Goal: Task Accomplishment & Management: Manage account settings

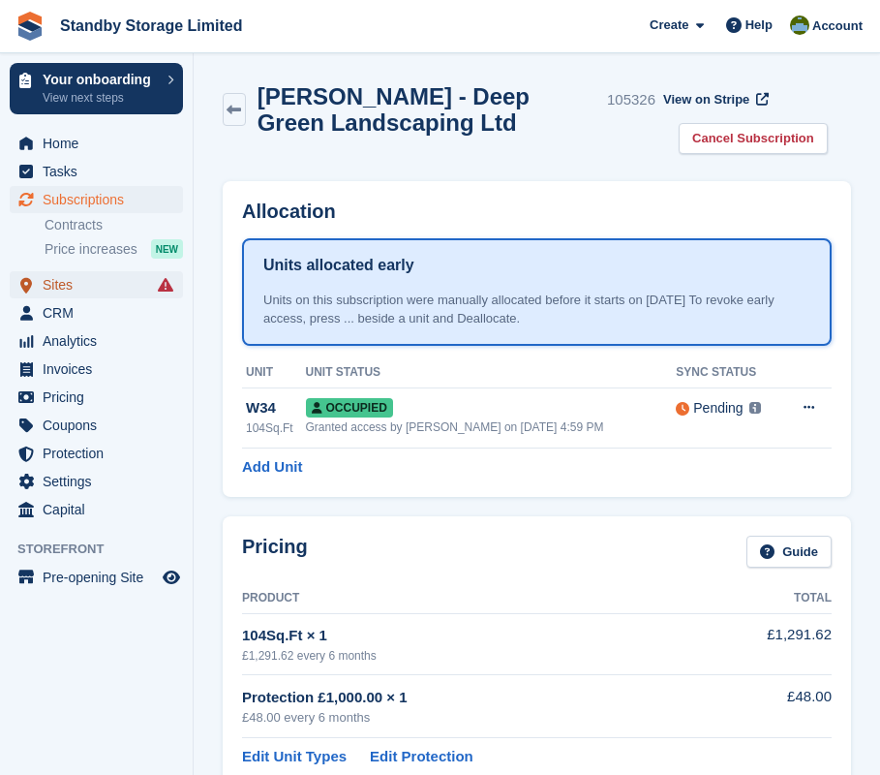
click at [101, 290] on span "Sites" at bounding box center [101, 284] width 116 height 27
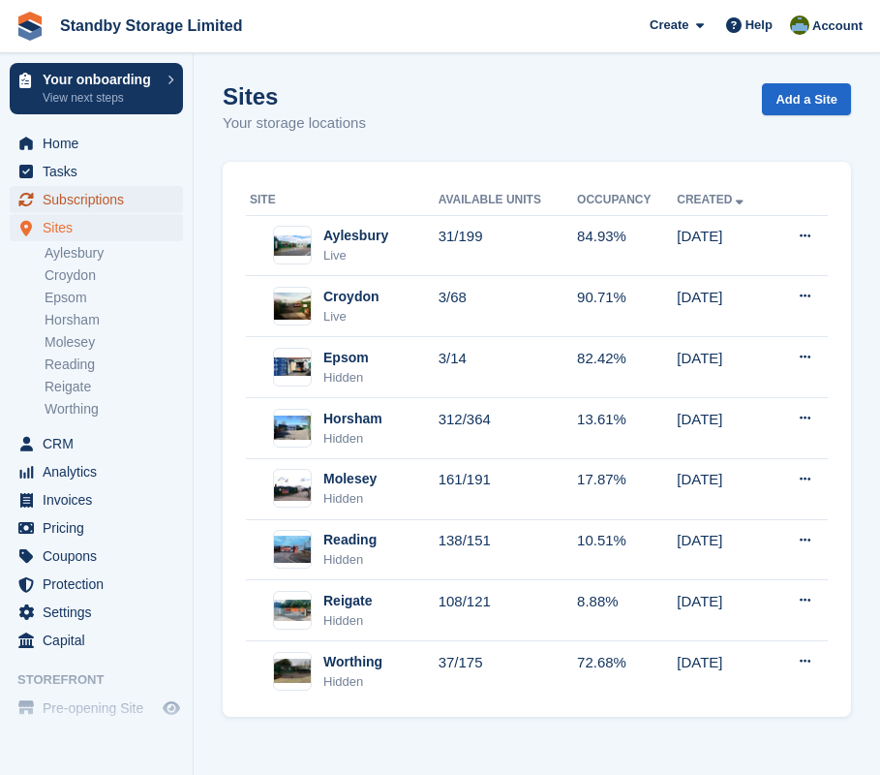
click at [93, 198] on span "Subscriptions" at bounding box center [101, 199] width 116 height 27
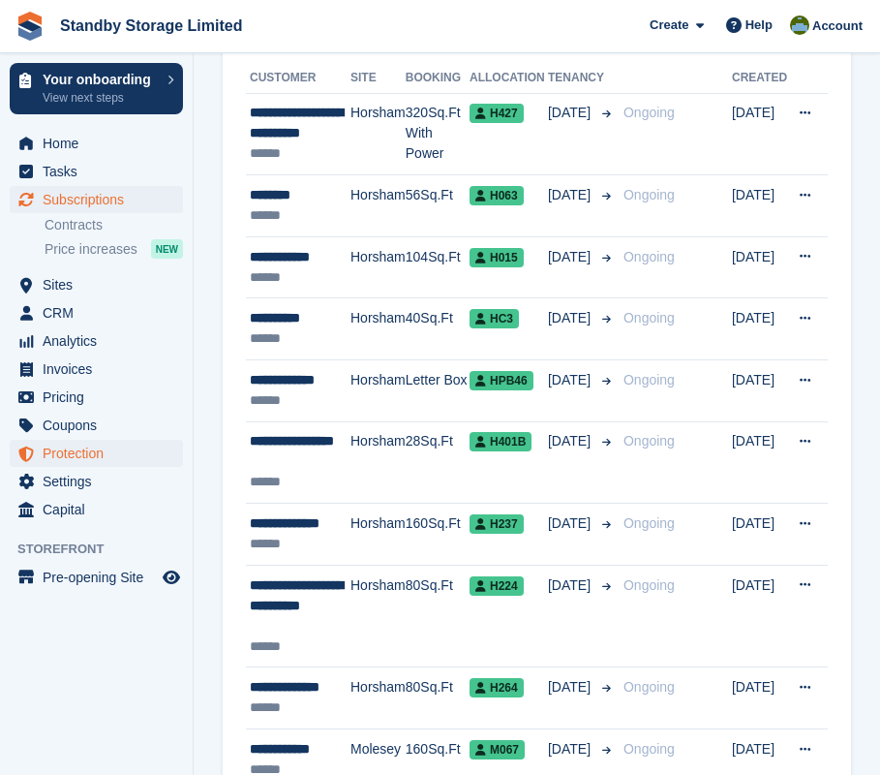
scroll to position [290, 0]
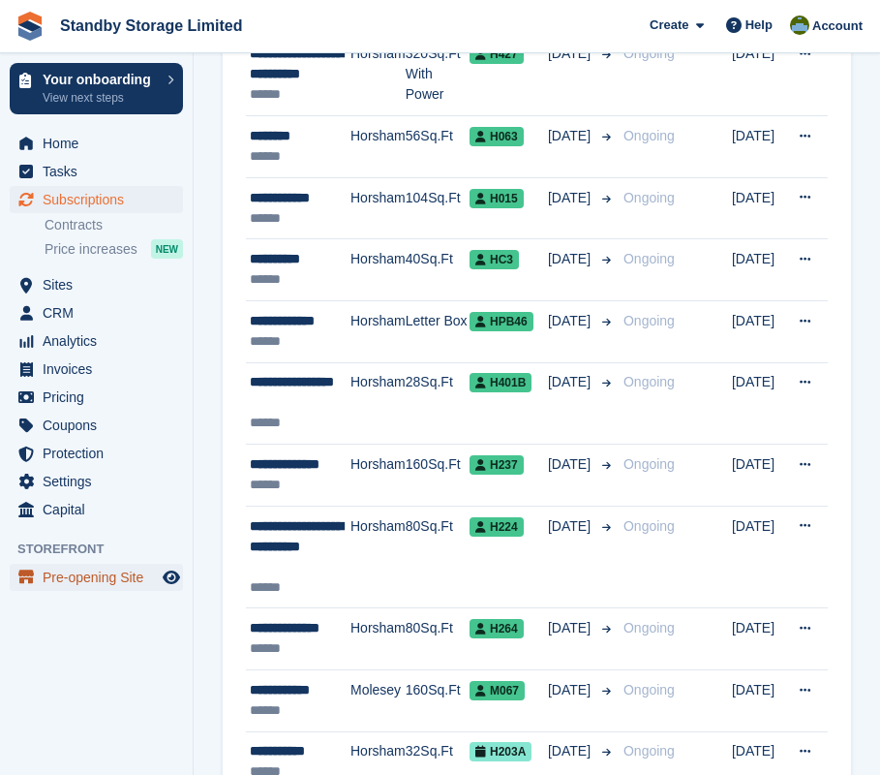
click at [107, 578] on span "Pre-opening Site" at bounding box center [101, 577] width 116 height 27
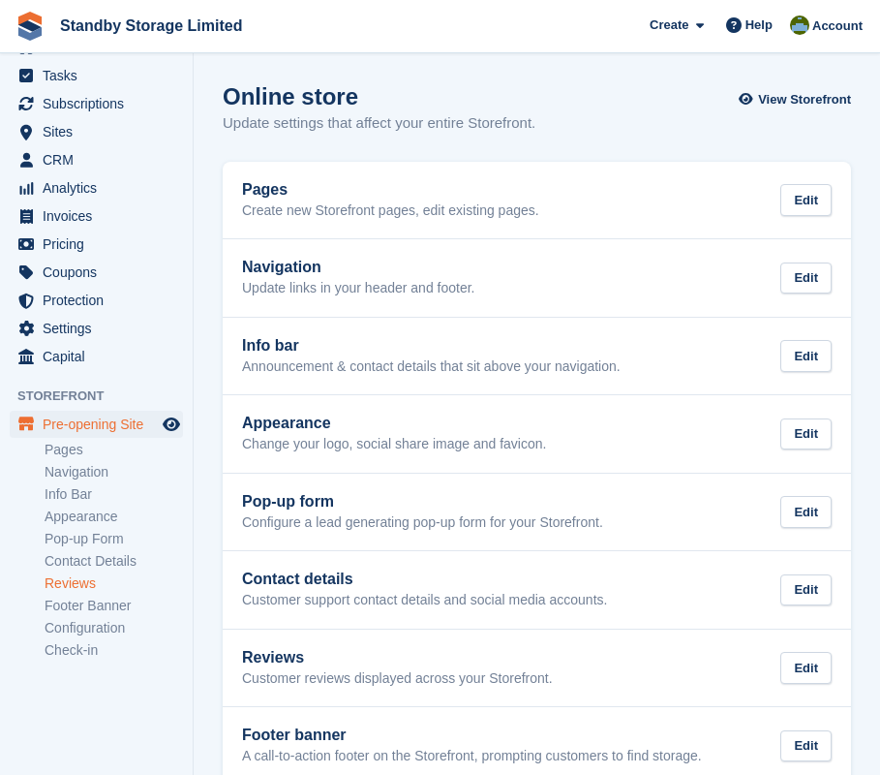
scroll to position [97, 0]
click at [103, 629] on link "Configuration" at bounding box center [114, 627] width 138 height 18
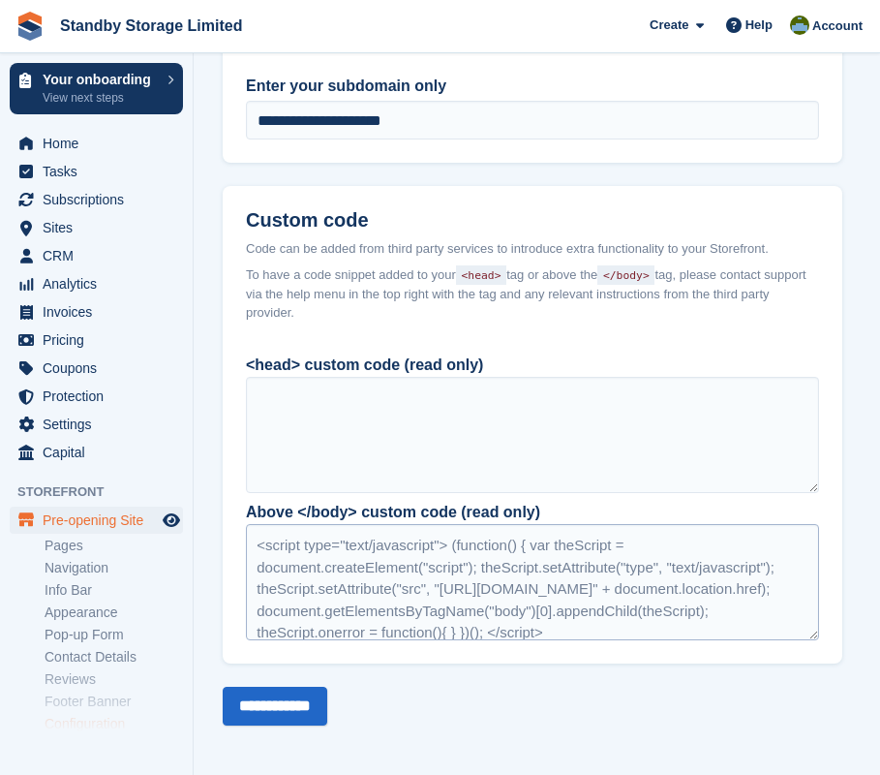
scroll to position [29, 0]
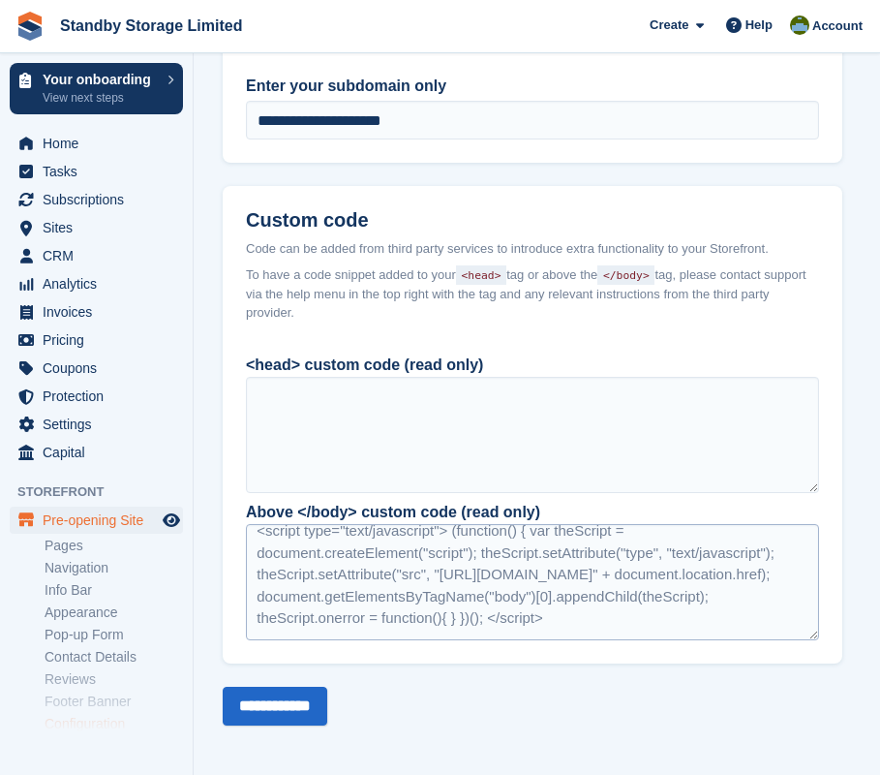
click at [715, 603] on div "<script type="text/javascript"> (function() { var theScript = document.createEl…" at bounding box center [532, 582] width 573 height 116
click at [756, 598] on div "<script type="text/javascript"> (function() { var theScript = document.createEl…" at bounding box center [532, 582] width 573 height 116
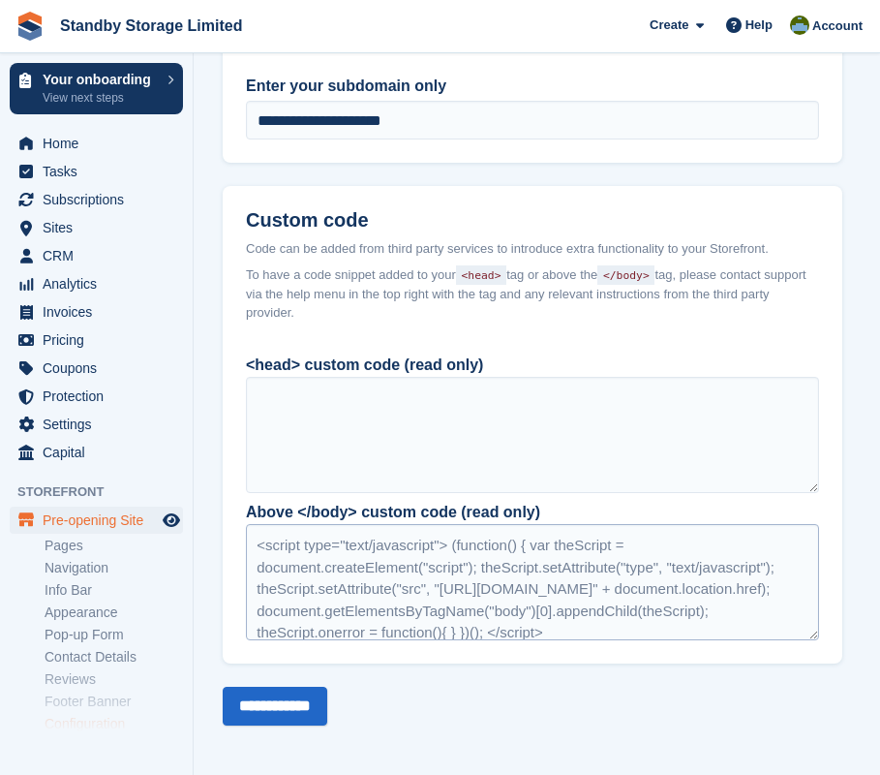
drag, startPoint x: 734, startPoint y: 612, endPoint x: 260, endPoint y: 536, distance: 479.5
click at [260, 536] on div "<script type="text/javascript"> (function() { var theScript = document.createEl…" at bounding box center [532, 582] width 573 height 116
drag, startPoint x: 726, startPoint y: 589, endPoint x: 658, endPoint y: 589, distance: 67.8
click at [658, 589] on div "<script type="text/javascript"> (function() { var theScript = document.createEl…" at bounding box center [532, 582] width 573 height 116
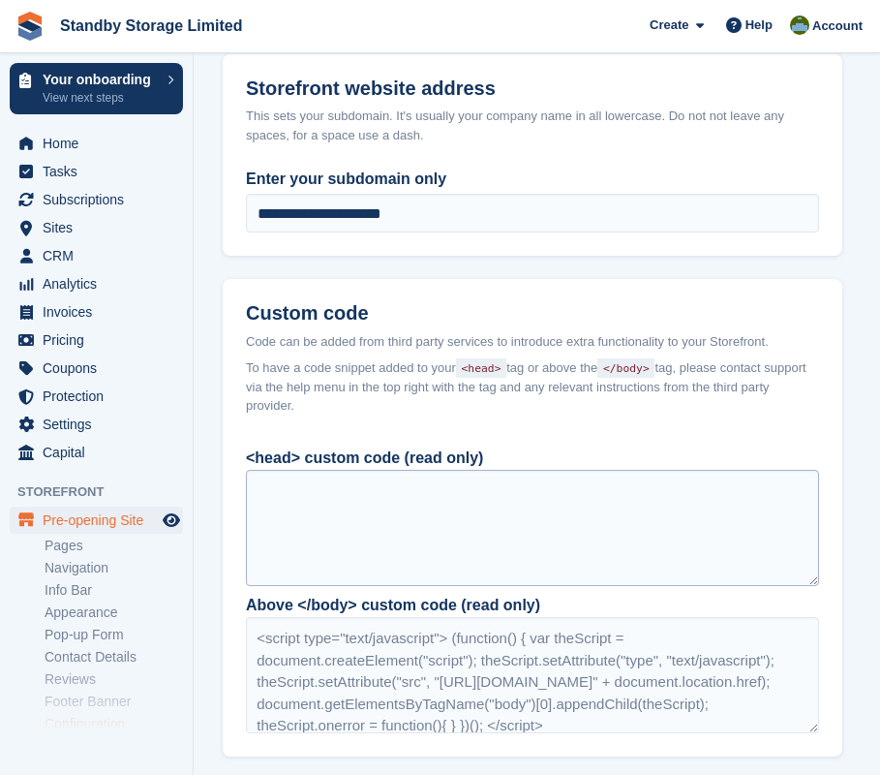
scroll to position [1702, 0]
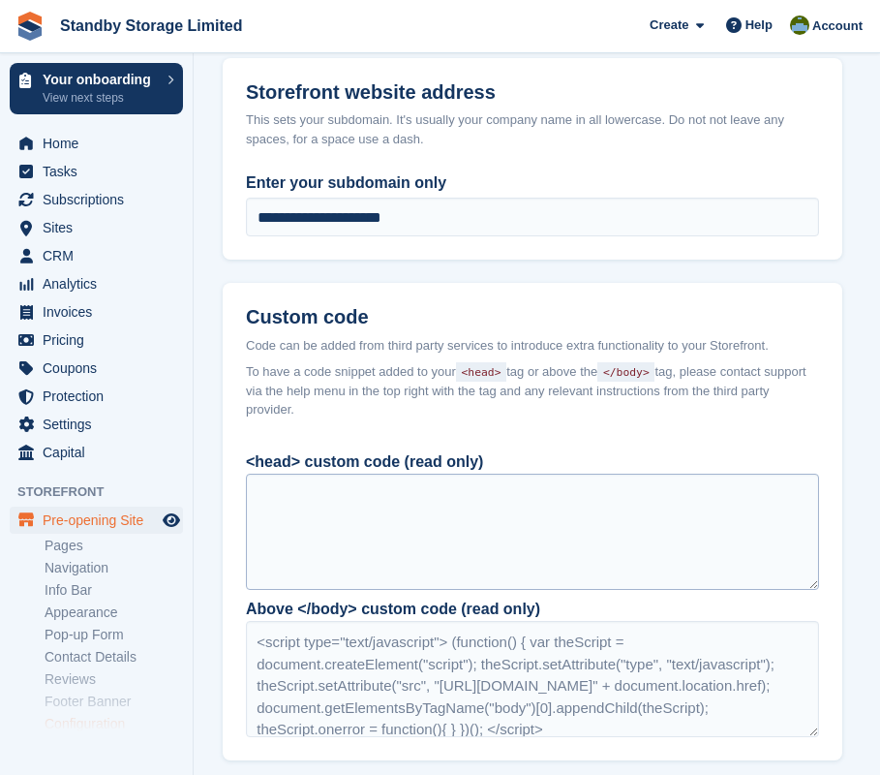
click at [459, 524] on div at bounding box center [532, 532] width 573 height 116
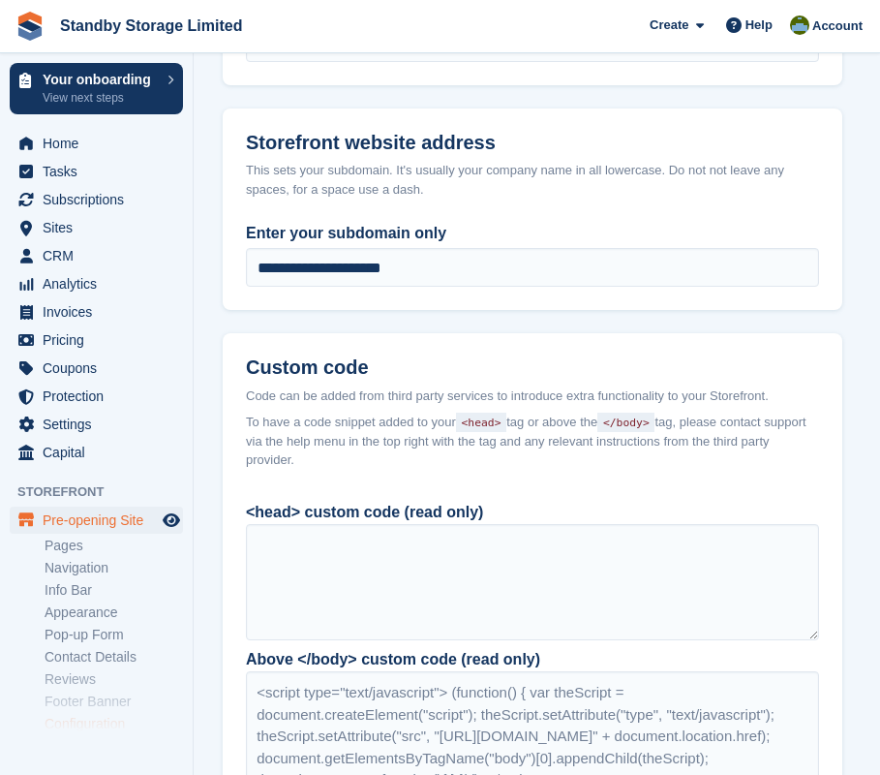
scroll to position [1605, 0]
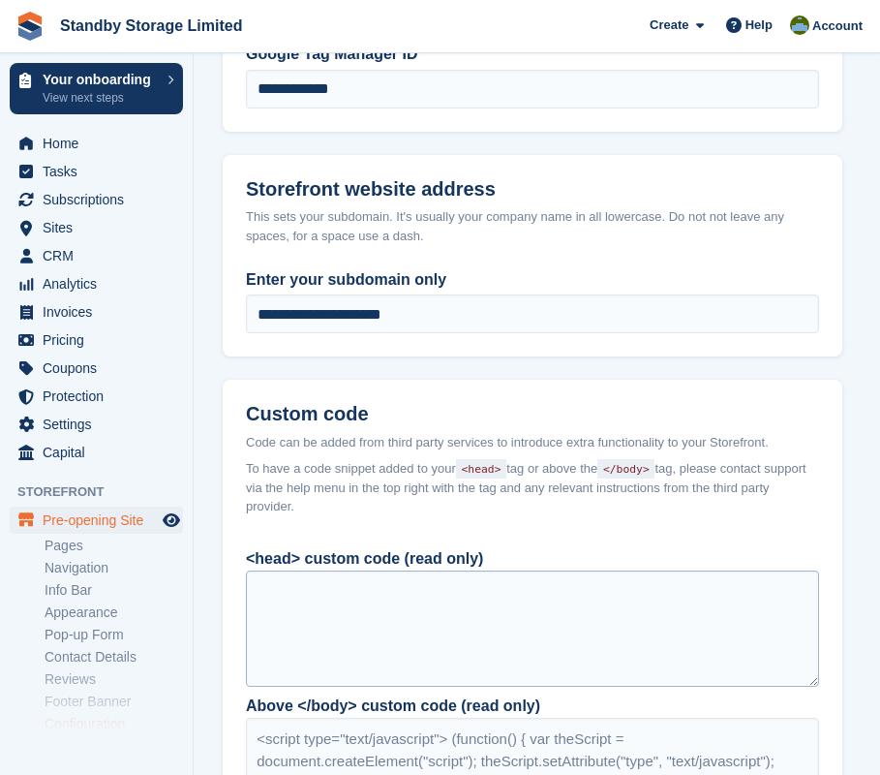
click at [386, 604] on div at bounding box center [532, 628] width 573 height 116
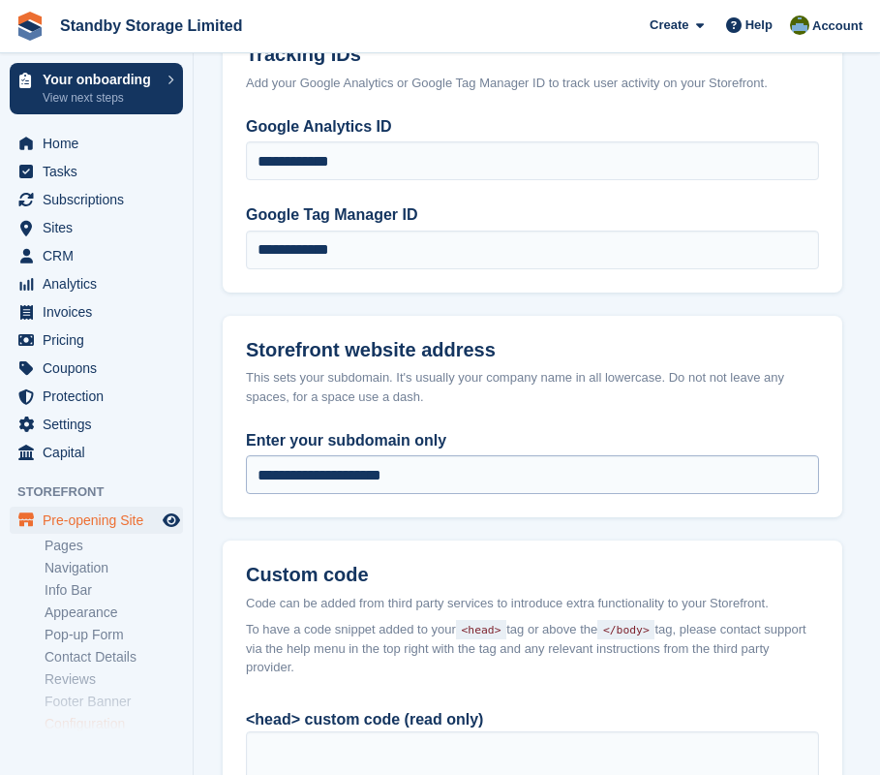
scroll to position [1412, 0]
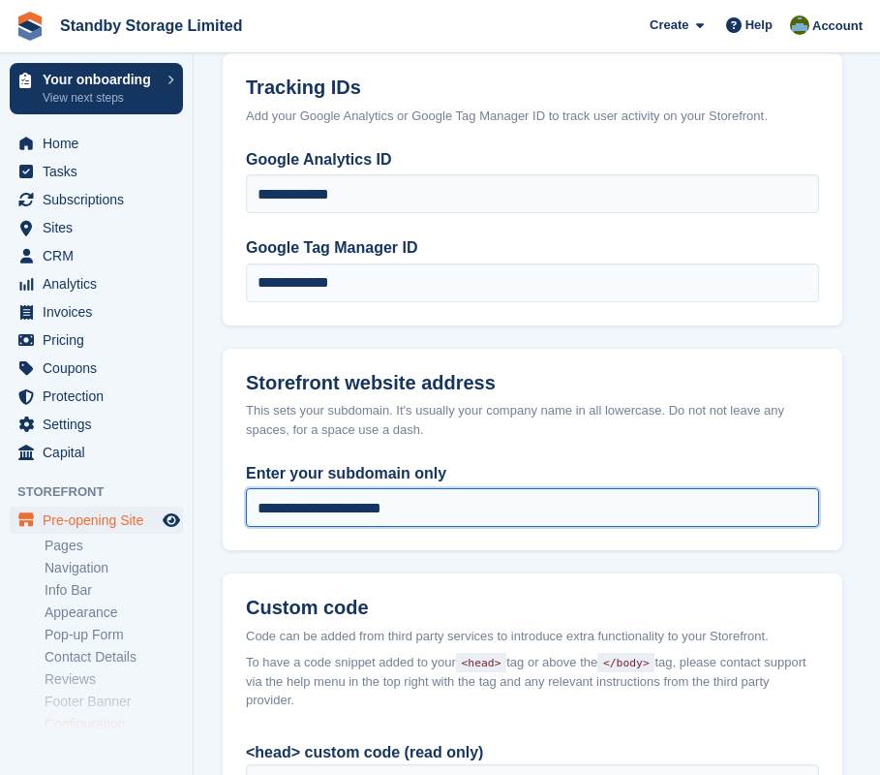
click at [458, 511] on input "**********" at bounding box center [532, 507] width 573 height 39
type input "**********"
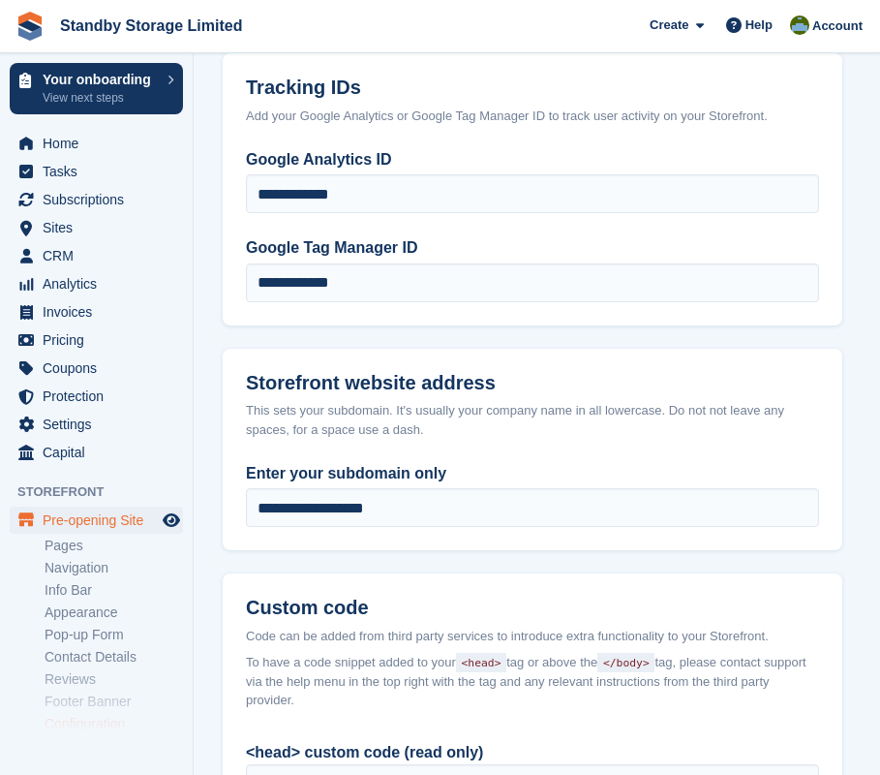
click at [543, 435] on div "This sets your subdomain. It's usually your company name in all lowercase. Do n…" at bounding box center [532, 420] width 573 height 38
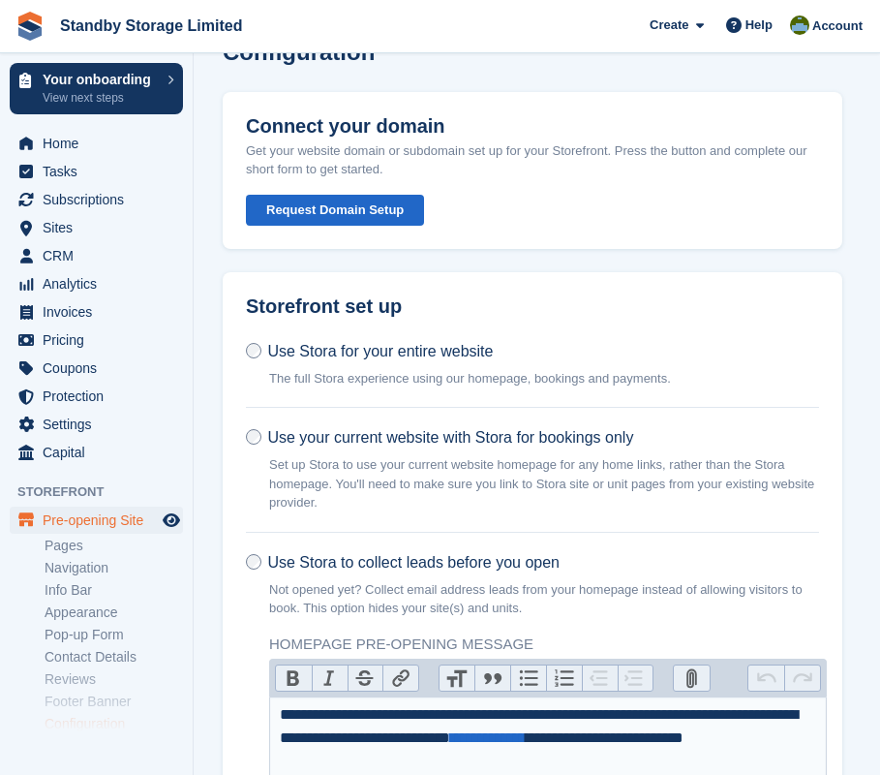
scroll to position [0, 0]
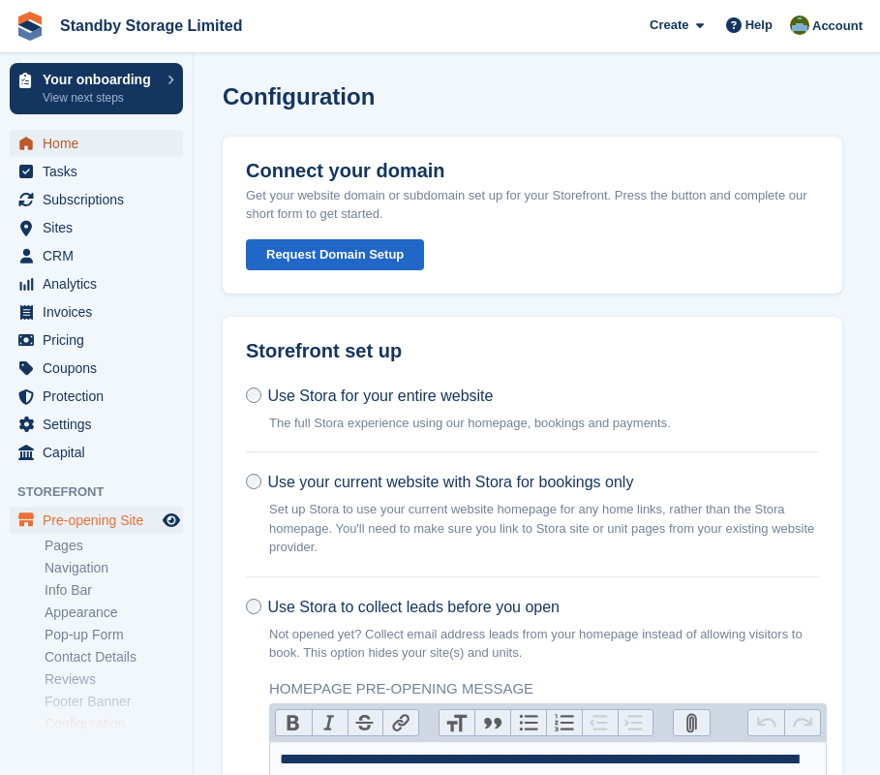
click at [81, 143] on span "Home" at bounding box center [101, 143] width 116 height 27
